Goal: Register for event/course

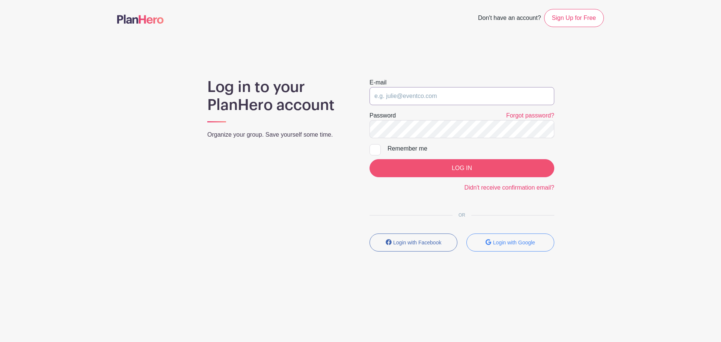
type input "[EMAIL_ADDRESS][DOMAIN_NAME]"
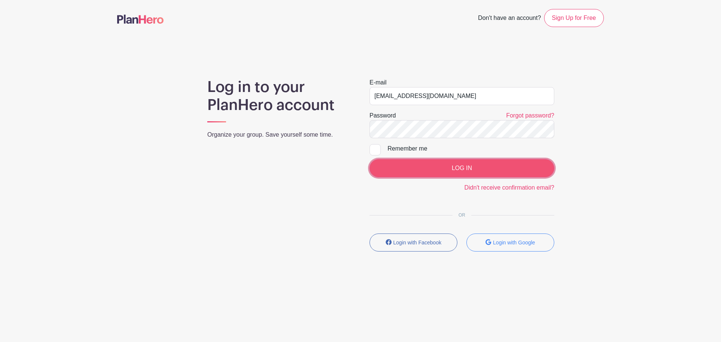
click at [415, 172] on input "LOG IN" at bounding box center [462, 168] width 185 height 18
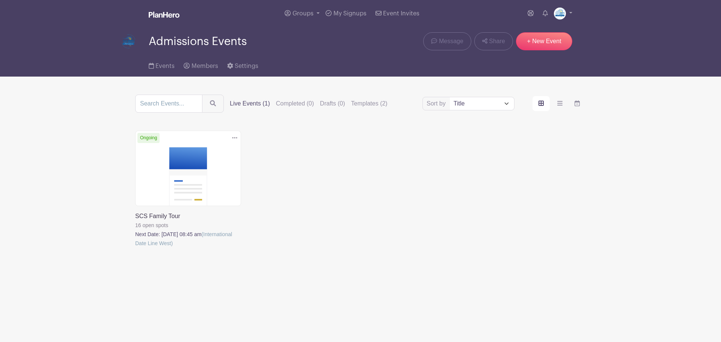
click at [135, 248] on link at bounding box center [135, 248] width 0 height 0
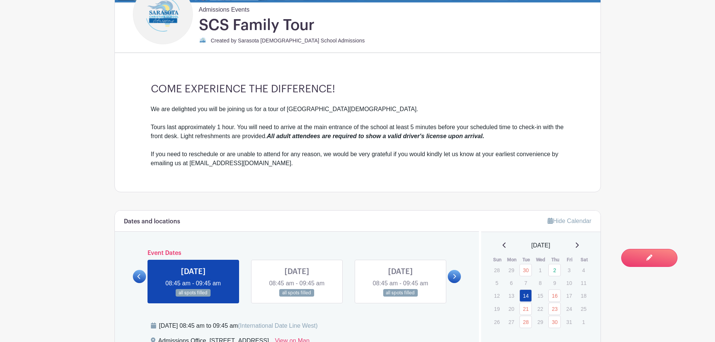
scroll to position [300, 0]
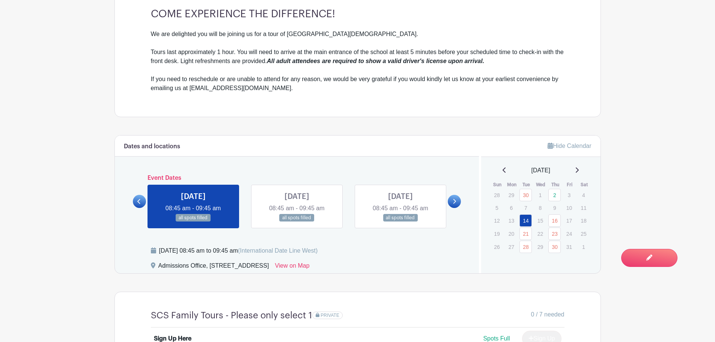
click at [297, 222] on link at bounding box center [297, 222] width 0 height 0
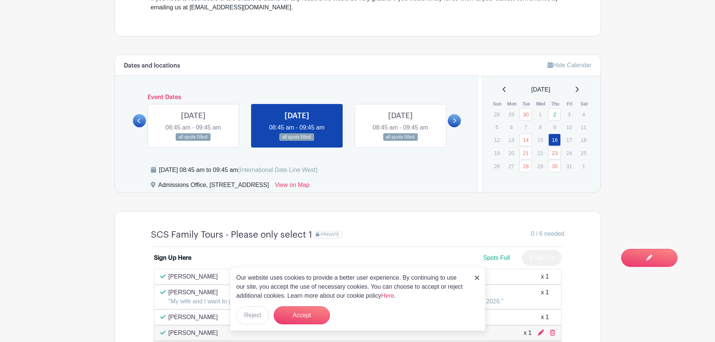
scroll to position [451, 0]
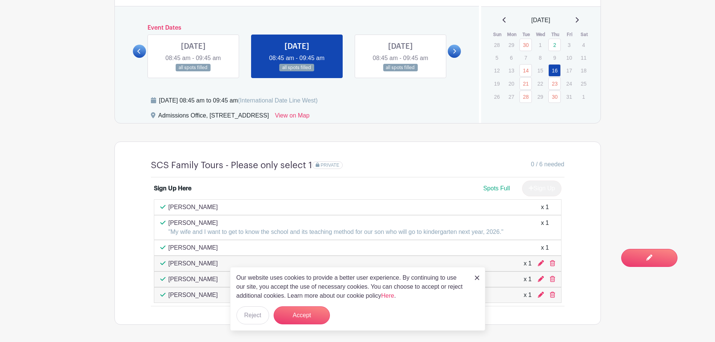
click at [475, 278] on img at bounding box center [477, 278] width 5 height 5
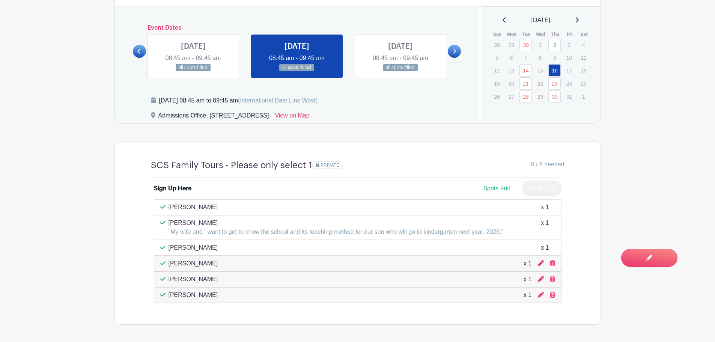
click at [88, 223] on main "Groups All Groups Admissions Events Add New Group My Signups Event Invites My a…" at bounding box center [357, 100] width 715 height 1102
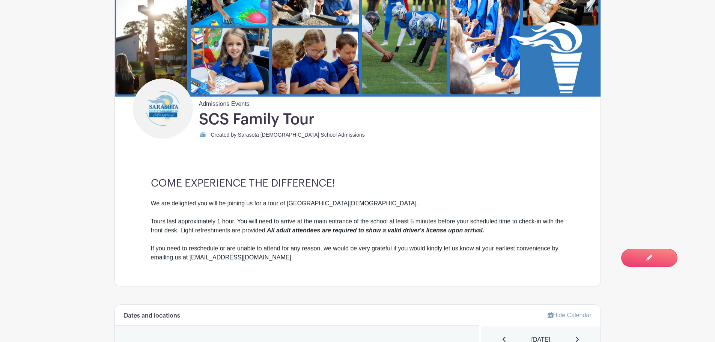
scroll to position [0, 0]
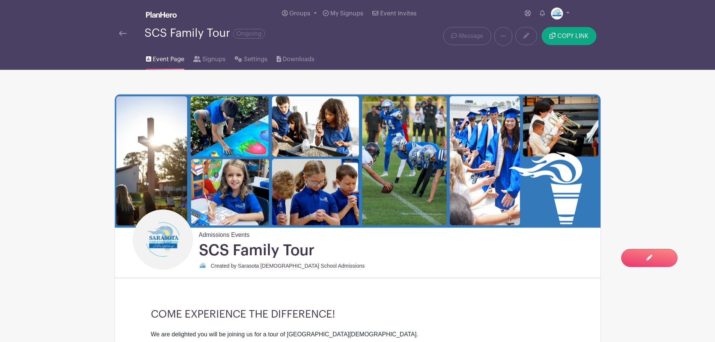
click at [120, 35] on img at bounding box center [123, 33] width 8 height 5
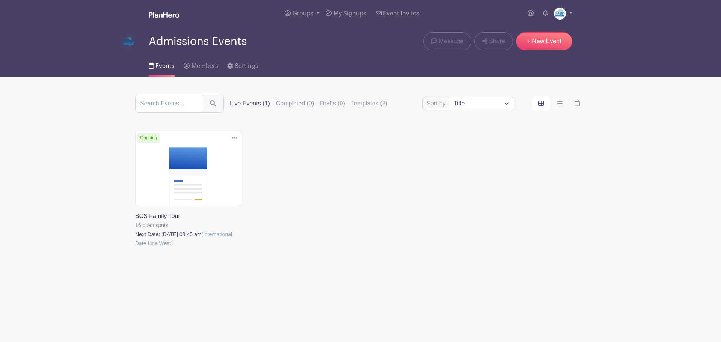
click at [135, 248] on link at bounding box center [135, 248] width 0 height 0
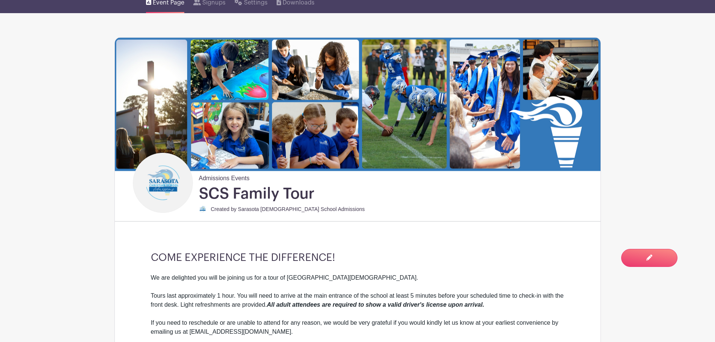
scroll to position [16, 0]
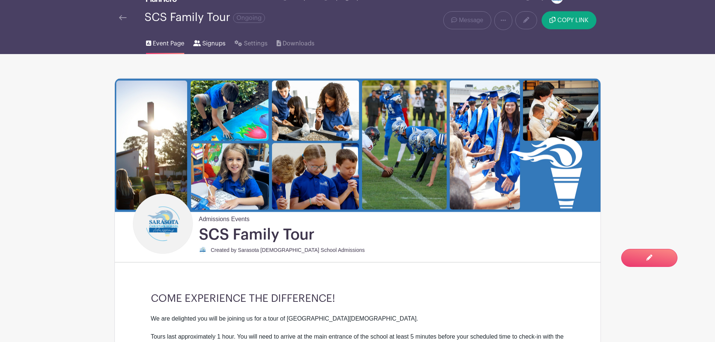
click at [207, 47] on span "Signups" at bounding box center [213, 43] width 23 height 9
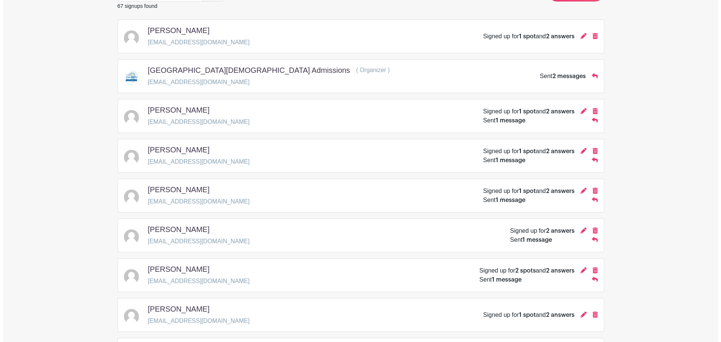
scroll to position [113, 0]
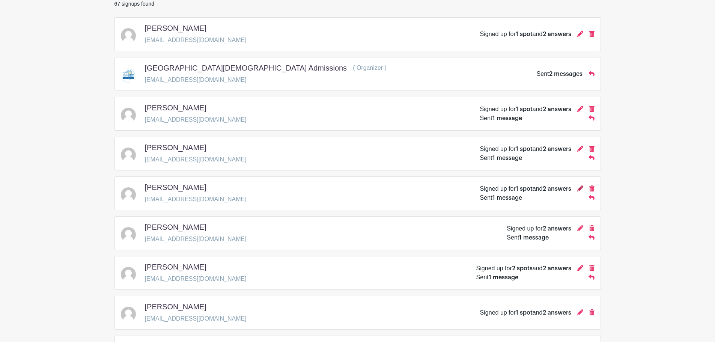
click at [581, 188] on icon at bounding box center [581, 189] width 6 height 6
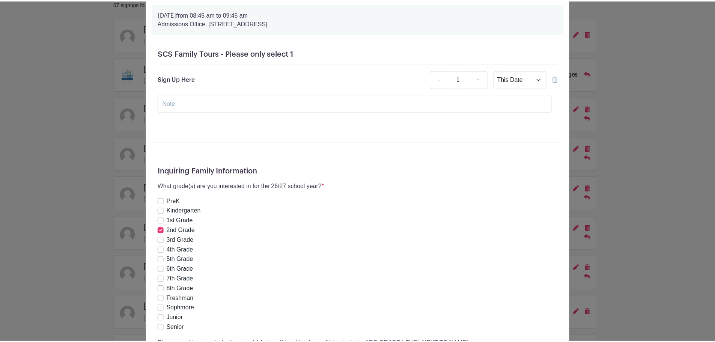
scroll to position [0, 0]
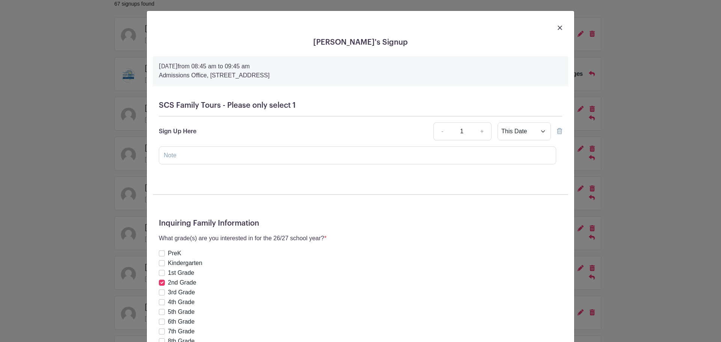
click at [560, 27] on div at bounding box center [360, 27] width 415 height 21
click at [558, 30] on link at bounding box center [560, 27] width 5 height 9
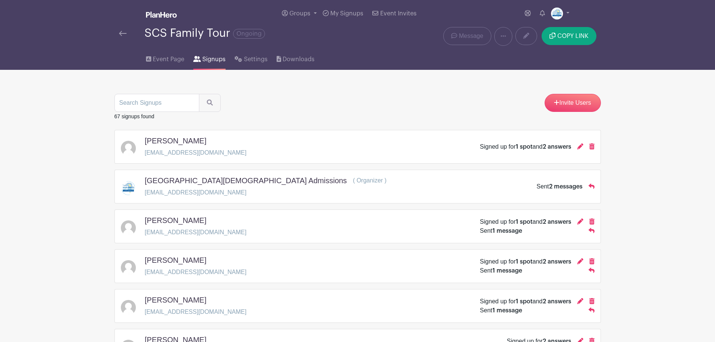
drag, startPoint x: 129, startPoint y: 32, endPoint x: 127, endPoint y: 47, distance: 15.5
click at [128, 32] on div at bounding box center [132, 33] width 26 height 9
click at [126, 35] on img at bounding box center [123, 33] width 8 height 5
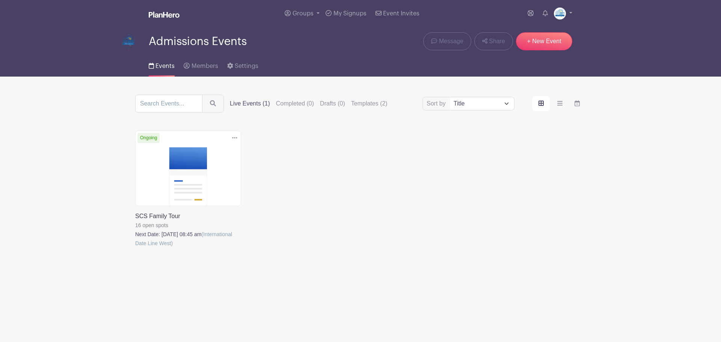
click at [135, 248] on link at bounding box center [135, 248] width 0 height 0
